Goal: Task Accomplishment & Management: Use online tool/utility

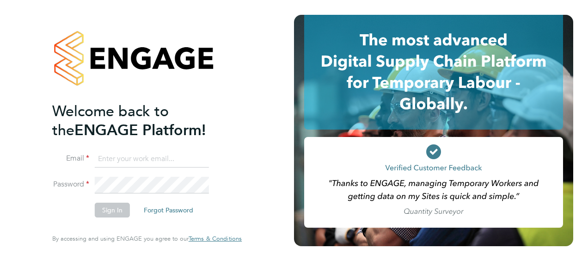
type input "[PERSON_NAME][EMAIL_ADDRESS][PERSON_NAME][DOMAIN_NAME]"
click at [110, 213] on button "Sign In" at bounding box center [112, 209] width 35 height 15
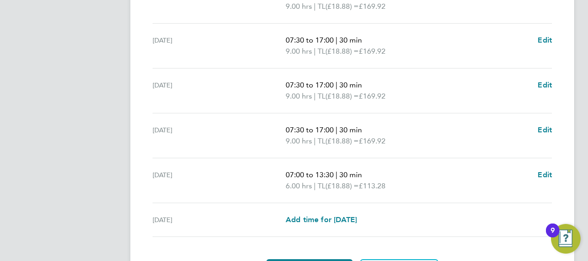
scroll to position [424, 0]
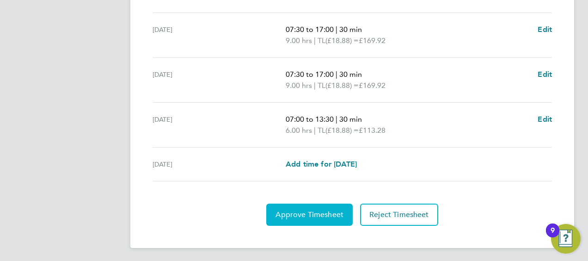
click at [321, 204] on button "Approve Timesheet" at bounding box center [309, 214] width 86 height 22
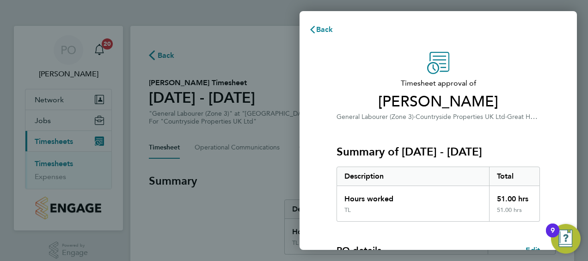
scroll to position [181, 0]
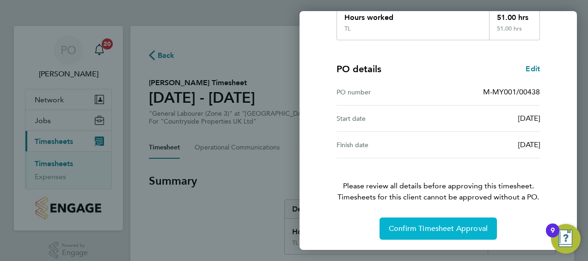
click at [437, 225] on span "Confirm Timesheet Approval" at bounding box center [438, 228] width 99 height 9
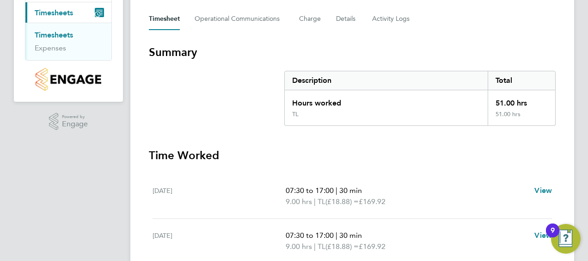
scroll to position [142, 0]
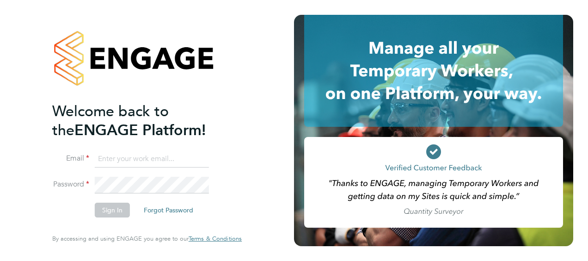
type input "[PERSON_NAME][EMAIL_ADDRESS][PERSON_NAME][DOMAIN_NAME]"
click at [120, 209] on button "Sign In" at bounding box center [112, 209] width 35 height 15
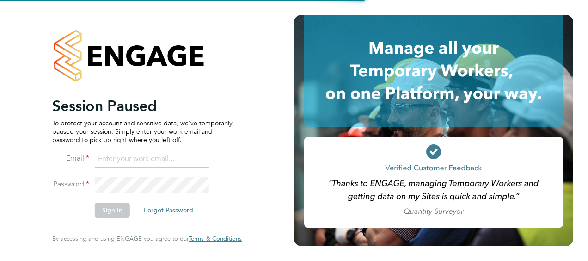
type input "paul.oshea@vistry.co.uk"
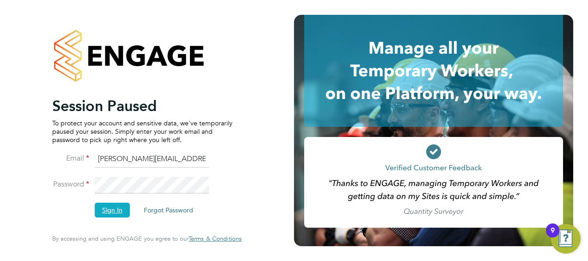
click at [114, 207] on button "Sign In" at bounding box center [112, 209] width 35 height 15
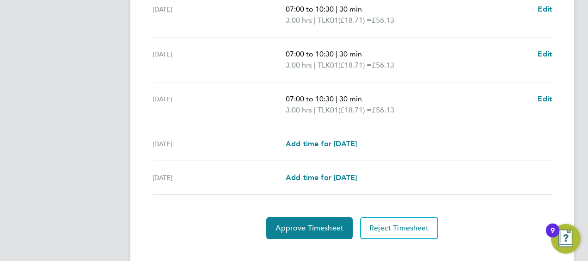
scroll to position [402, 0]
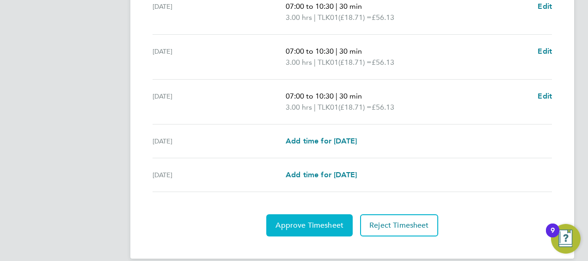
click at [328, 223] on span "Approve Timesheet" at bounding box center [309, 224] width 68 height 9
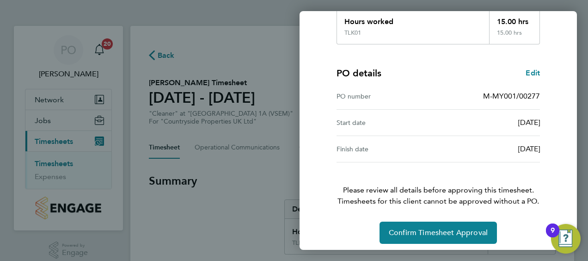
scroll to position [181, 0]
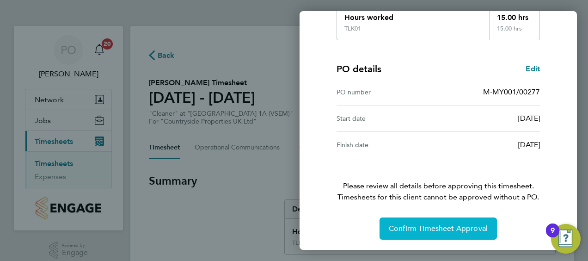
click at [434, 224] on span "Confirm Timesheet Approval" at bounding box center [438, 228] width 99 height 9
